Goal: Task Accomplishment & Management: Manage account settings

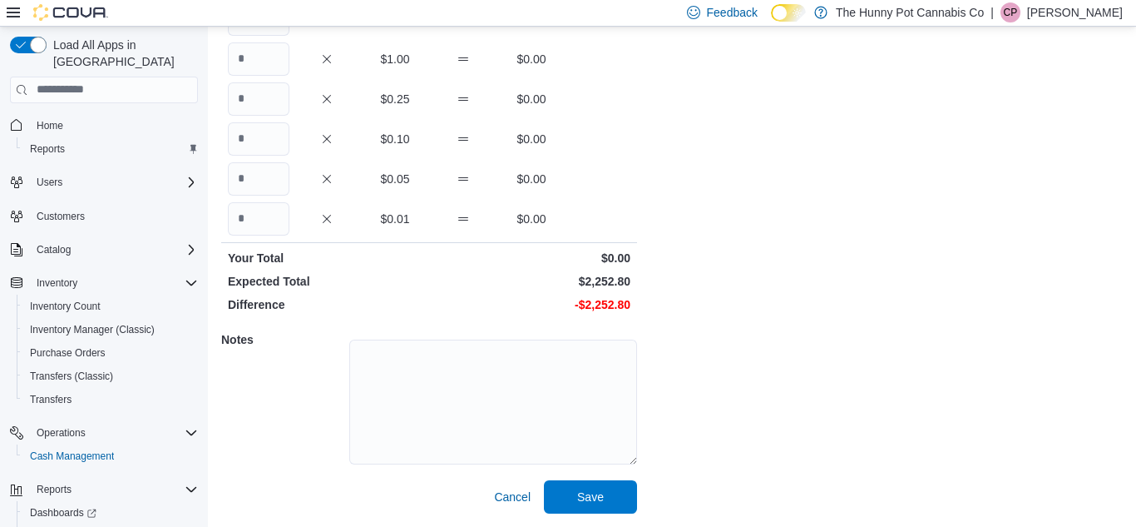
scroll to position [368, 0]
click at [504, 502] on span "Cancel" at bounding box center [512, 496] width 37 height 17
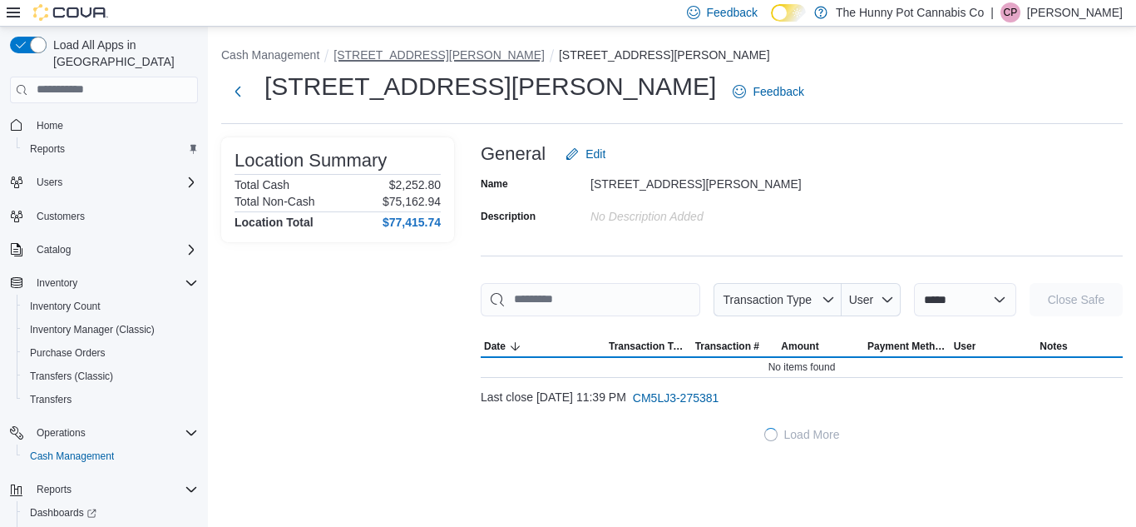
click at [385, 54] on button "[STREET_ADDRESS][PERSON_NAME]" at bounding box center [439, 54] width 211 height 13
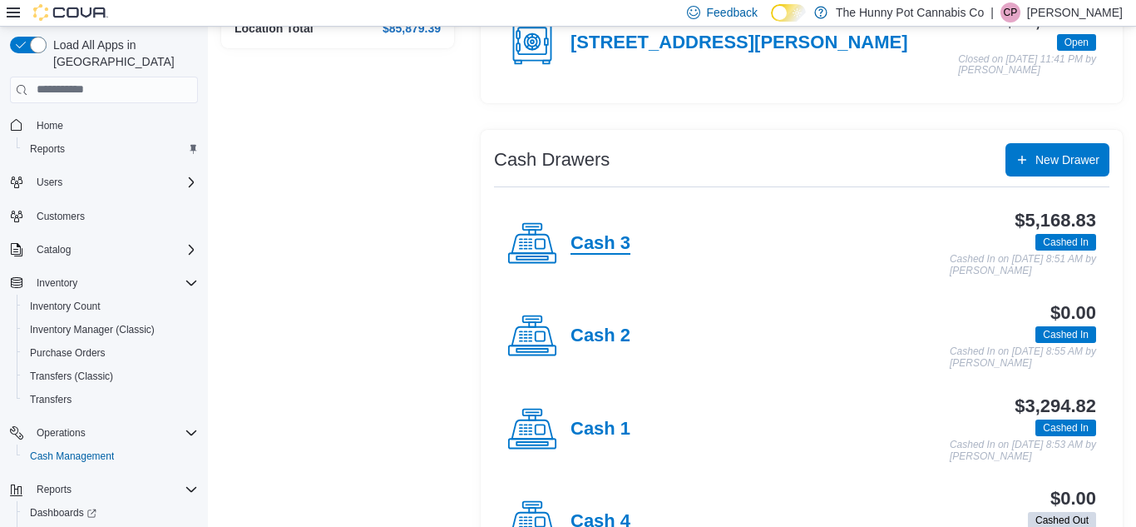
click at [596, 240] on h4 "Cash 3" at bounding box center [601, 244] width 60 height 22
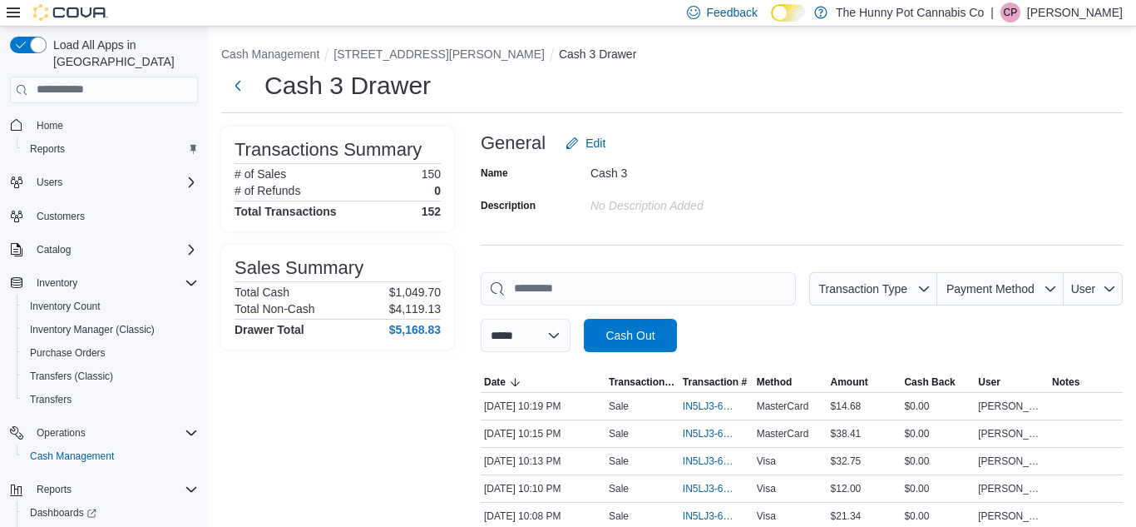
scroll to position [206, 0]
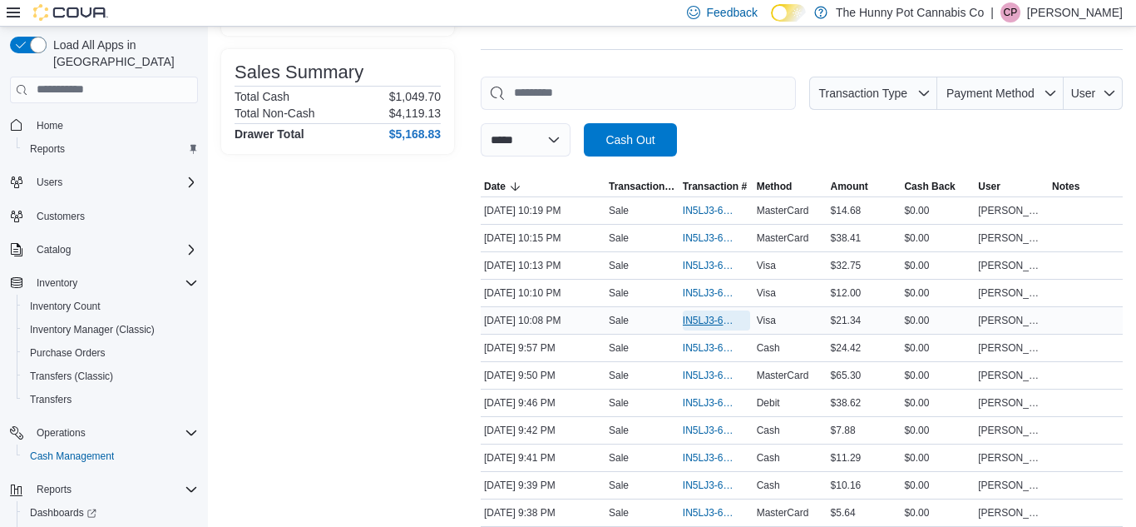
click at [710, 314] on span "IN5LJ3-6159983" at bounding box center [708, 320] width 51 height 13
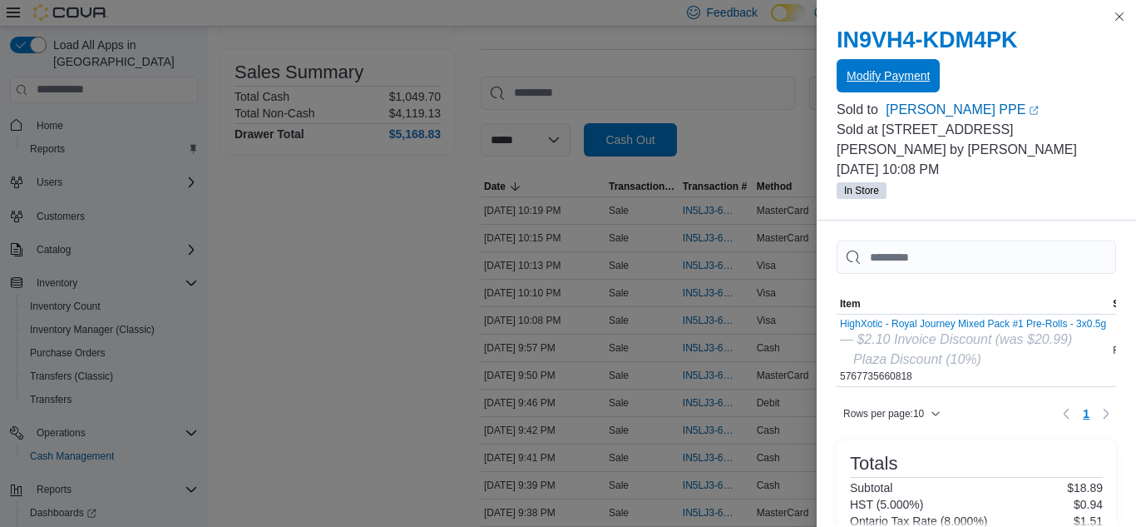
click at [878, 85] on span "Modify Payment" at bounding box center [888, 75] width 83 height 33
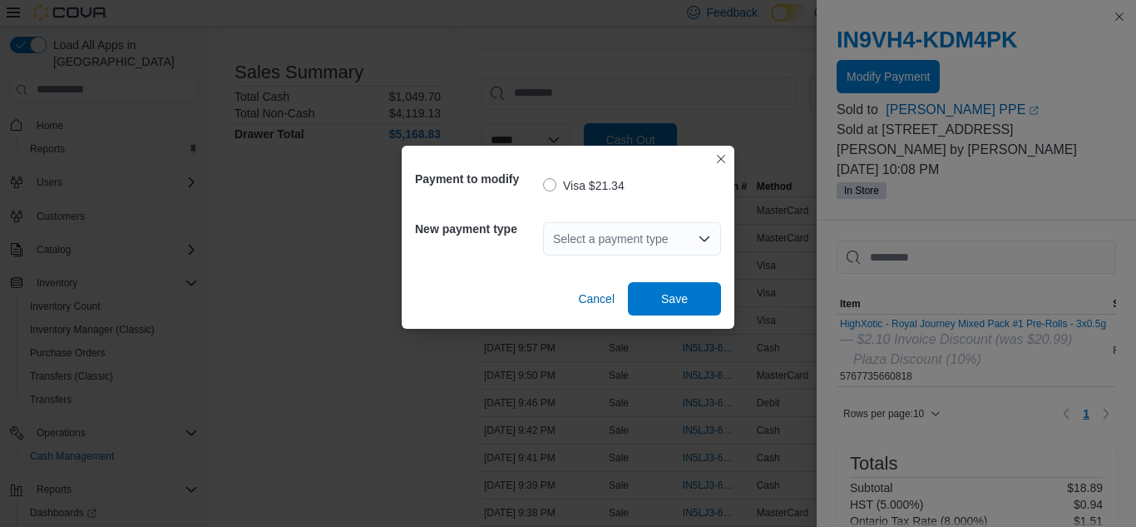
click at [628, 231] on div "Select a payment type" at bounding box center [632, 238] width 178 height 33
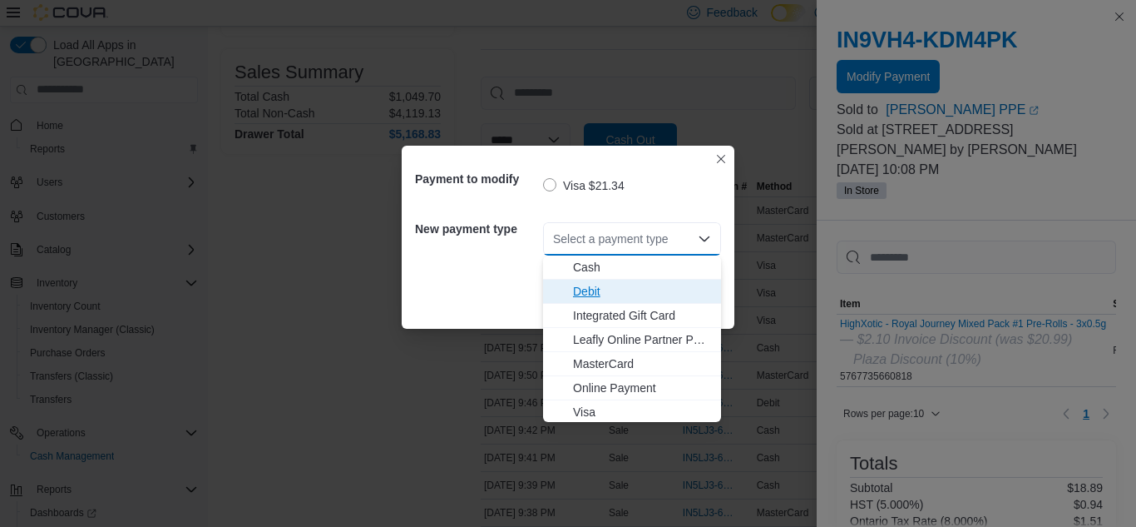
click at [588, 289] on span "Debit" at bounding box center [642, 291] width 138 height 17
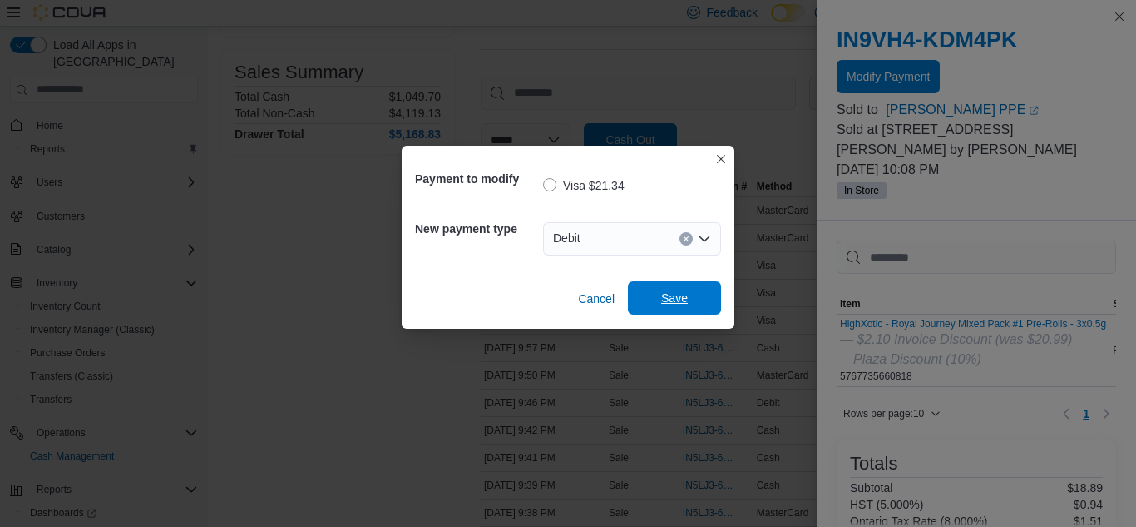
click at [660, 309] on span "Save" at bounding box center [674, 297] width 73 height 33
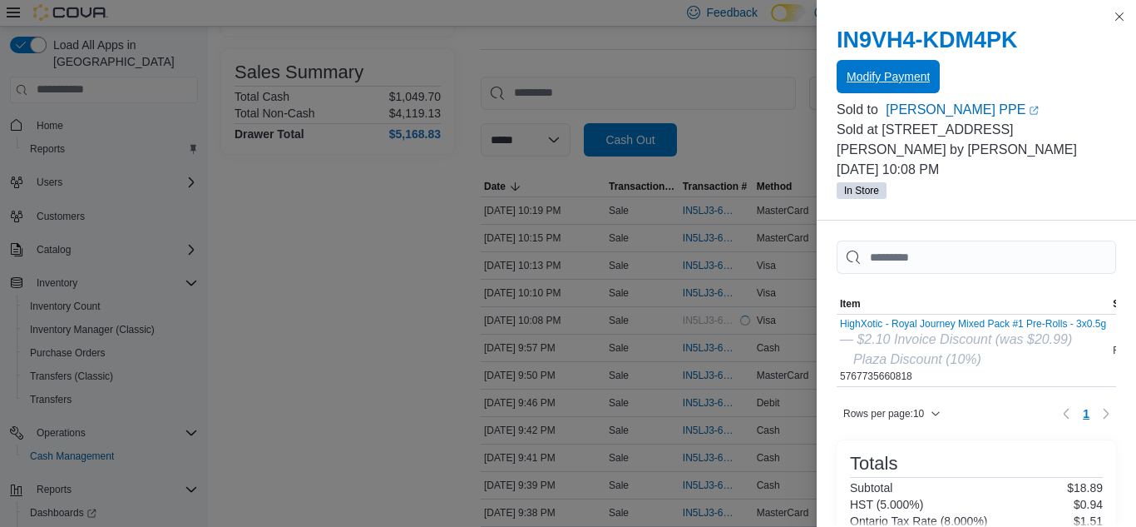
scroll to position [0, 0]
